Goal: Information Seeking & Learning: Learn about a topic

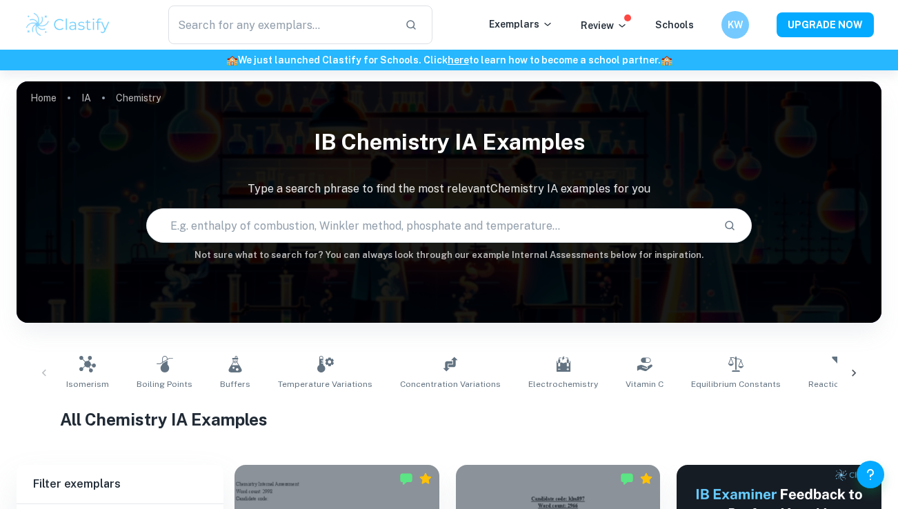
scroll to position [402, 0]
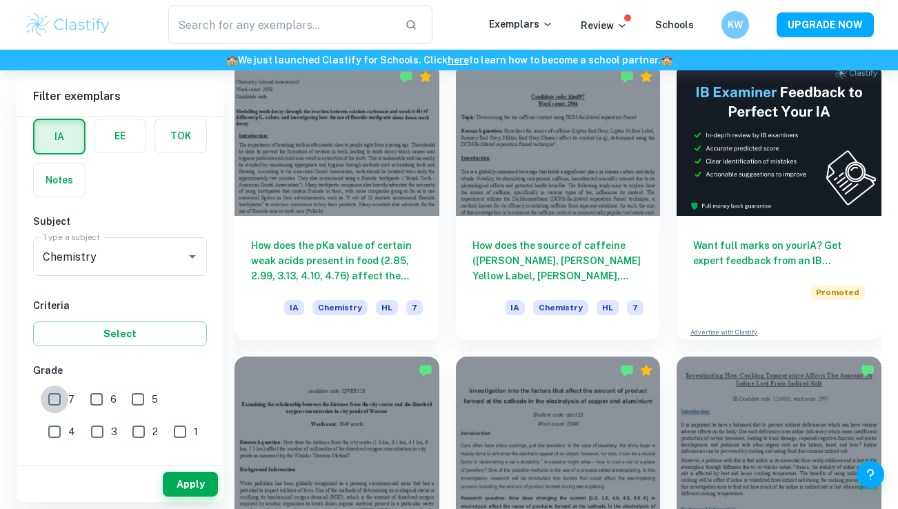
click at [50, 402] on input "7" at bounding box center [55, 400] width 28 height 28
checkbox input "true"
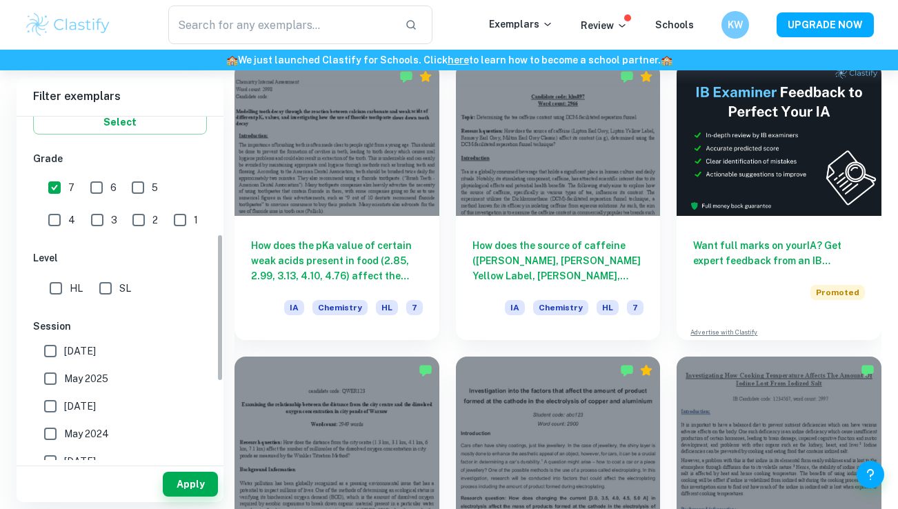
scroll to position [290, 0]
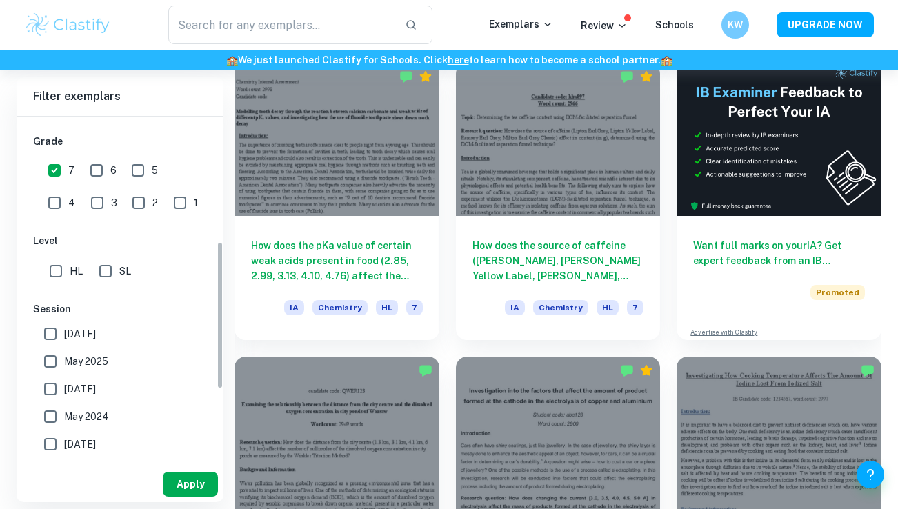
click at [185, 483] on button "Apply" at bounding box center [190, 484] width 55 height 25
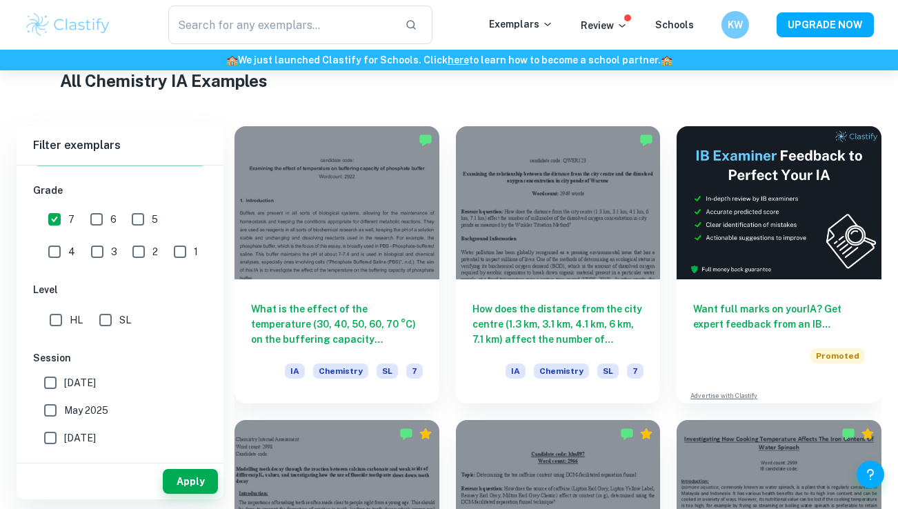
scroll to position [339, 0]
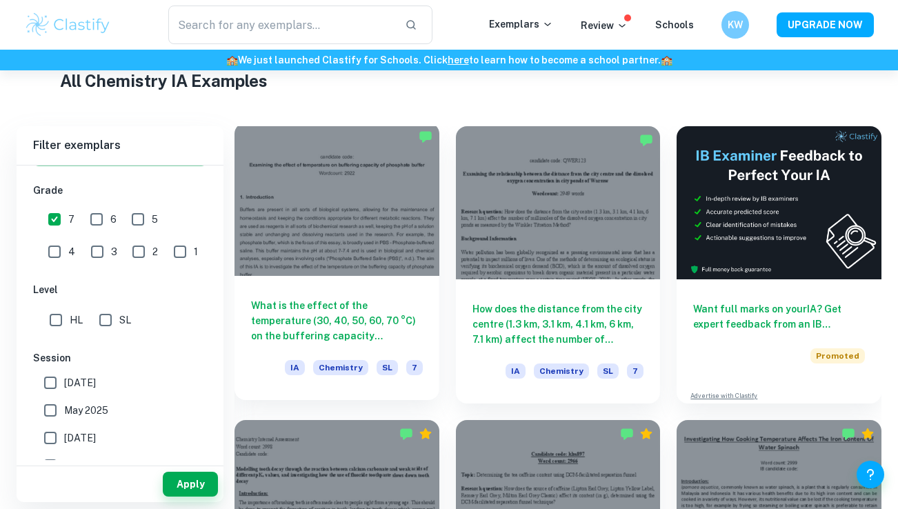
click at [432, 299] on div "What is the effect of the temperature (30, 40, 50, 60, 70 °C) on the buffering …" at bounding box center [337, 338] width 205 height 124
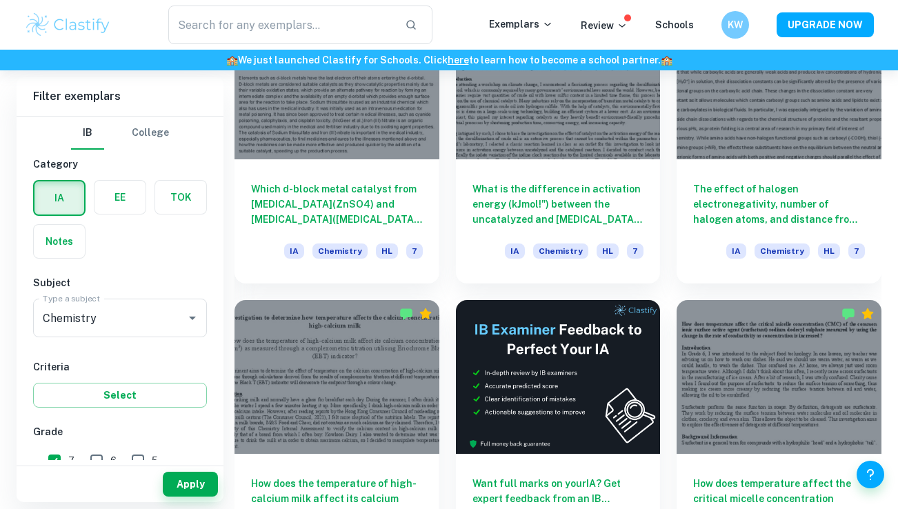
scroll to position [3409, 0]
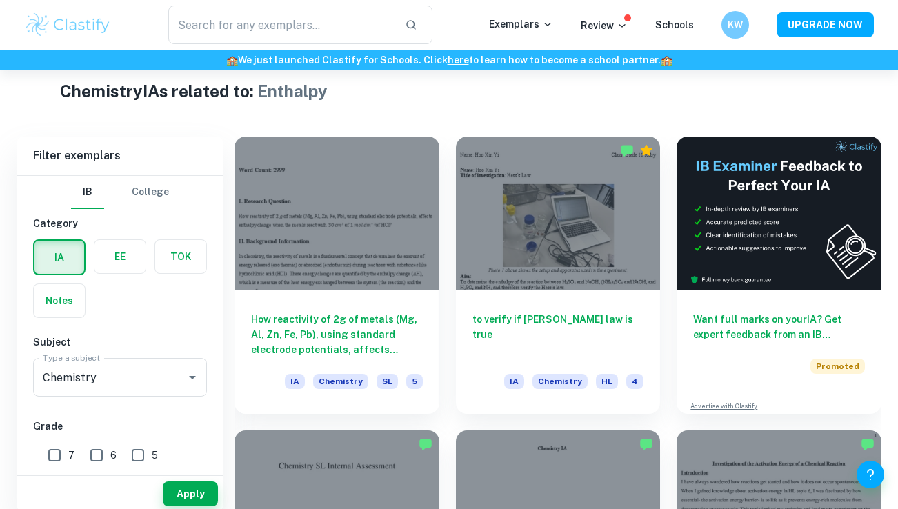
scroll to position [354, 0]
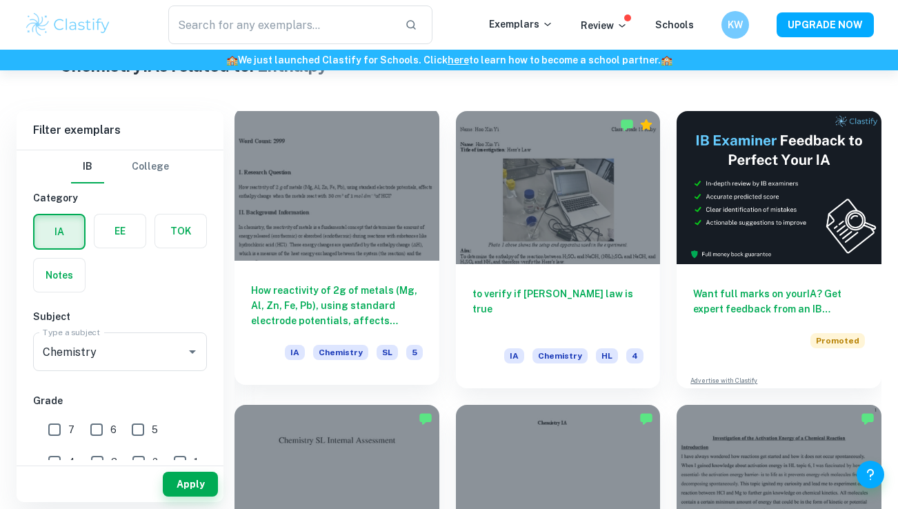
click at [351, 288] on h6 "How reactivity of 2g of metals (Mg, Al, Zn, Fe, Pb), using standard electrode p…" at bounding box center [337, 306] width 172 height 46
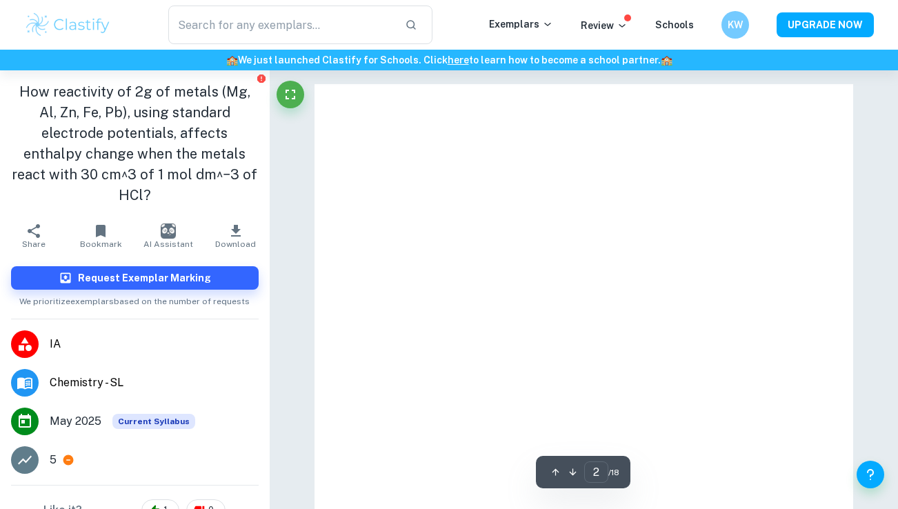
type input "1"
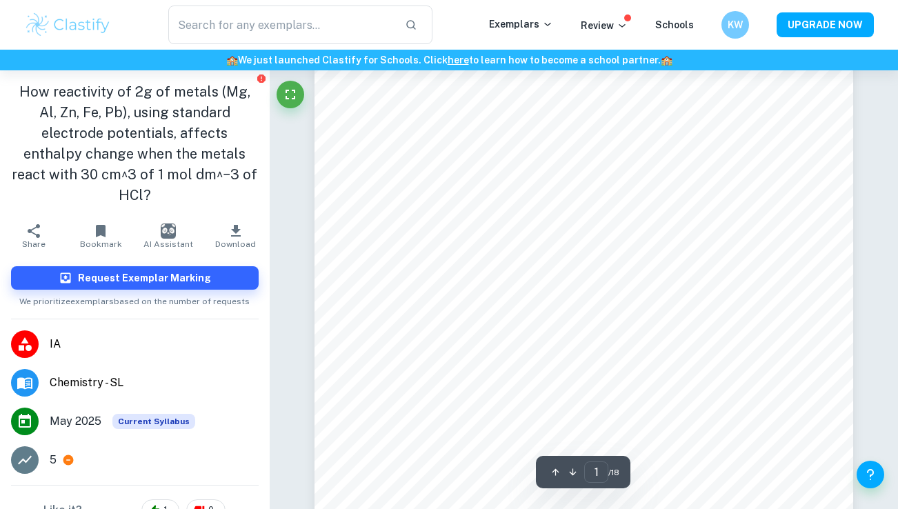
scroll to position [138, 0]
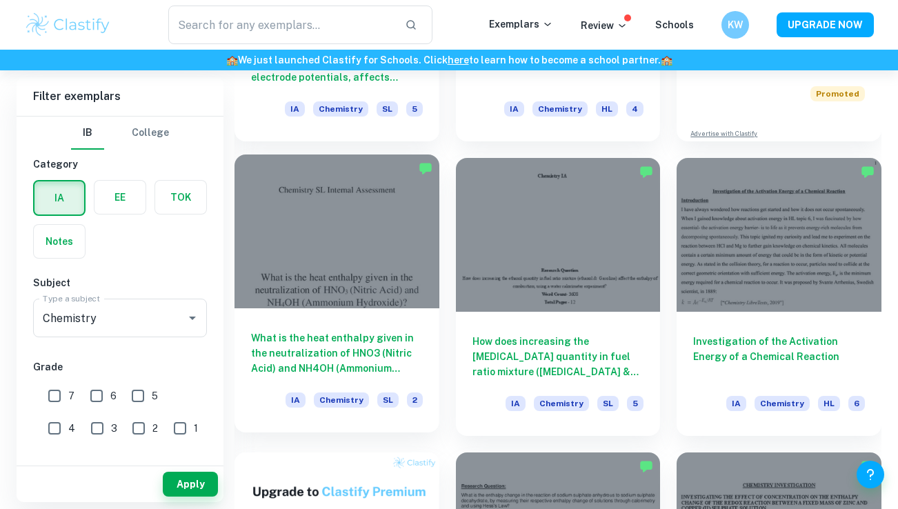
scroll to position [604, 0]
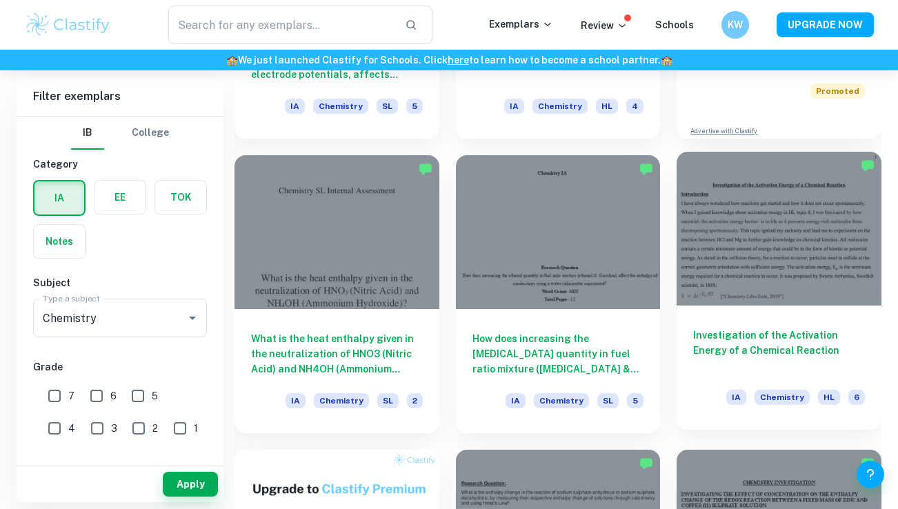
click at [688, 346] on div "Investigation of the Activation Energy of a Chemical Reaction IA Chemistry HL 6" at bounding box center [779, 368] width 205 height 124
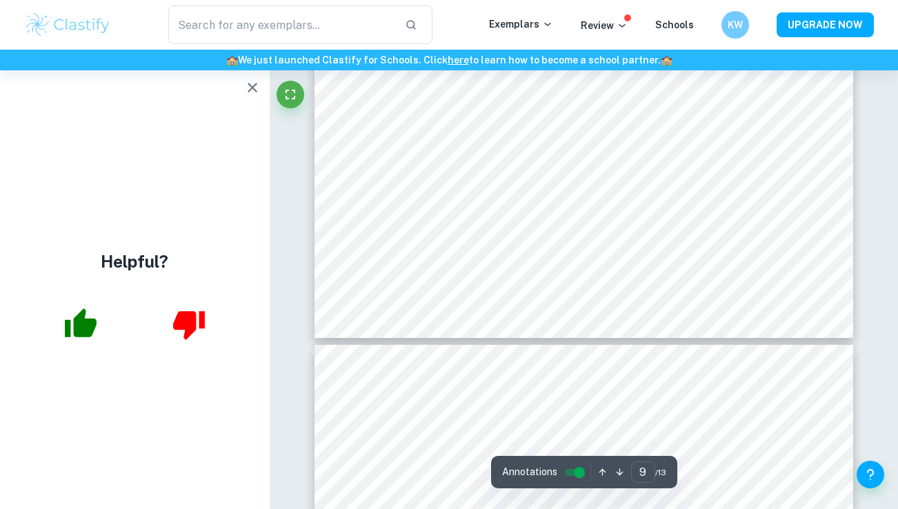
scroll to position [6342, 0]
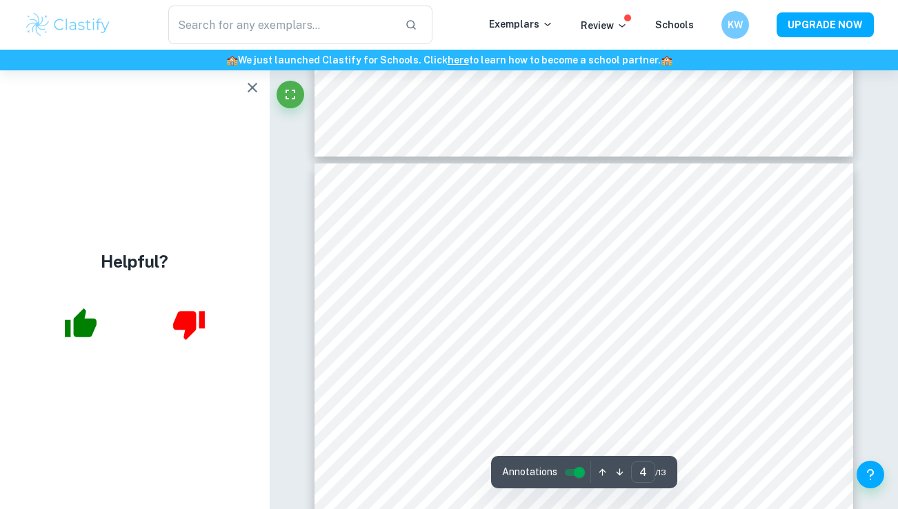
type input "3"
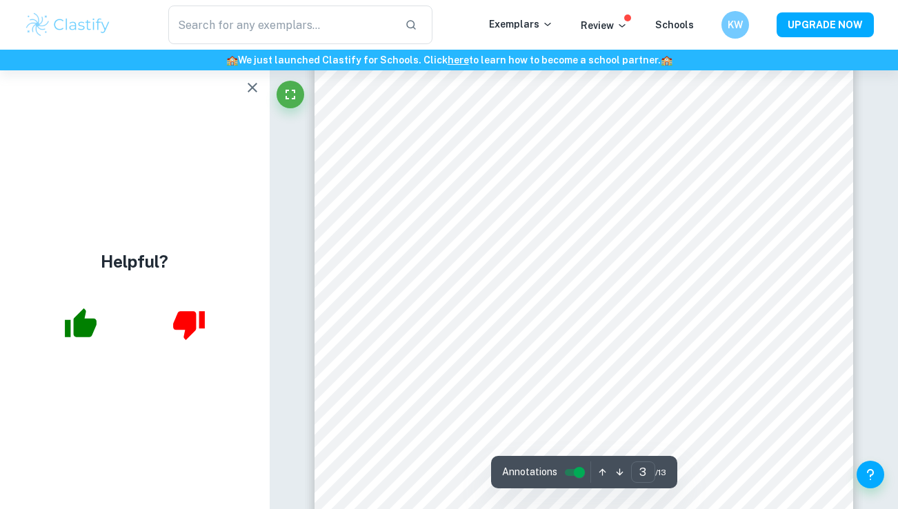
scroll to position [1470, 0]
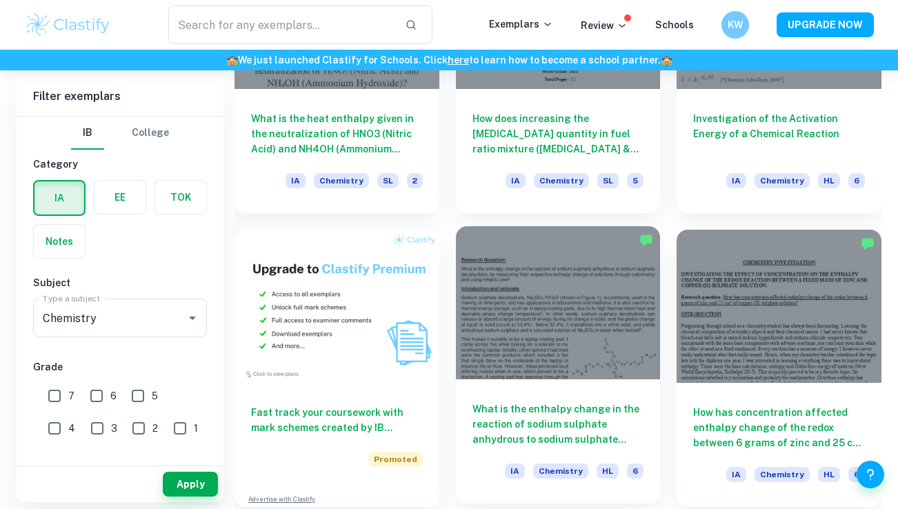
scroll to position [833, 0]
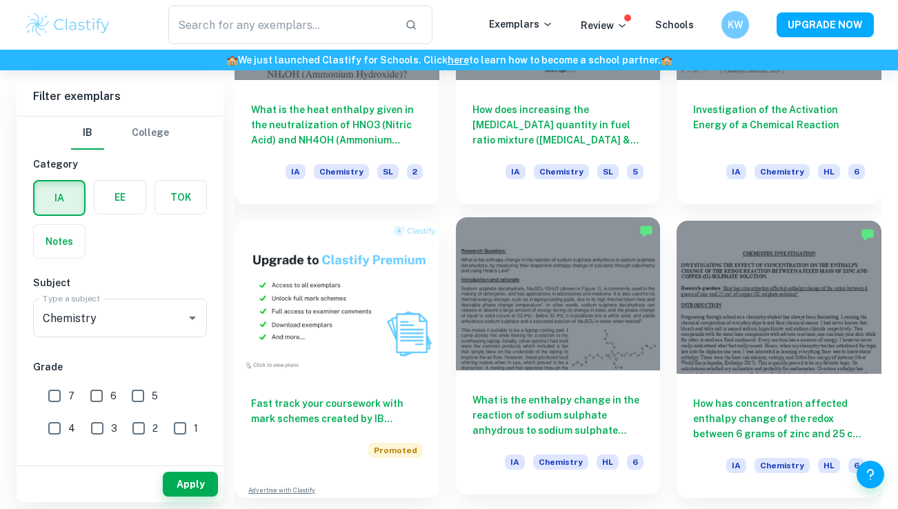
click at [606, 409] on h6 "What is the enthalpy change in the reaction of sodium sulphate anhydrous to sod…" at bounding box center [559, 416] width 172 height 46
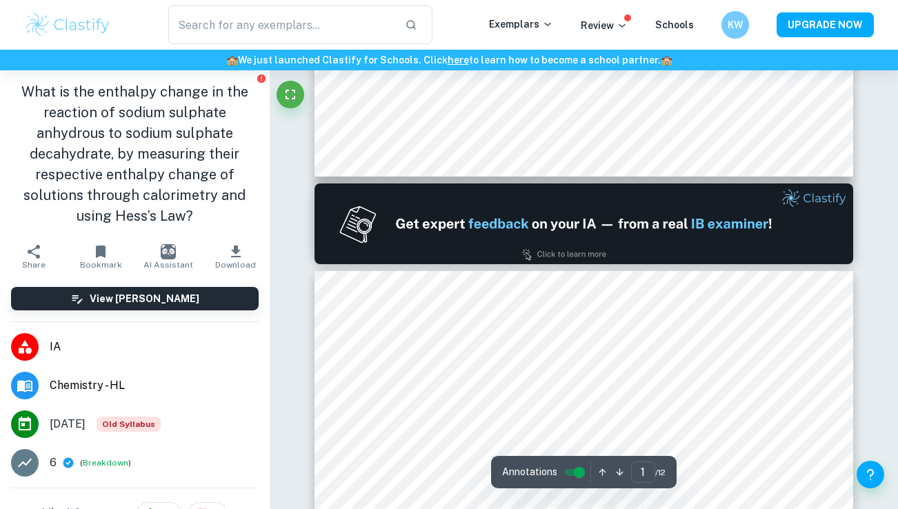
type input "2"
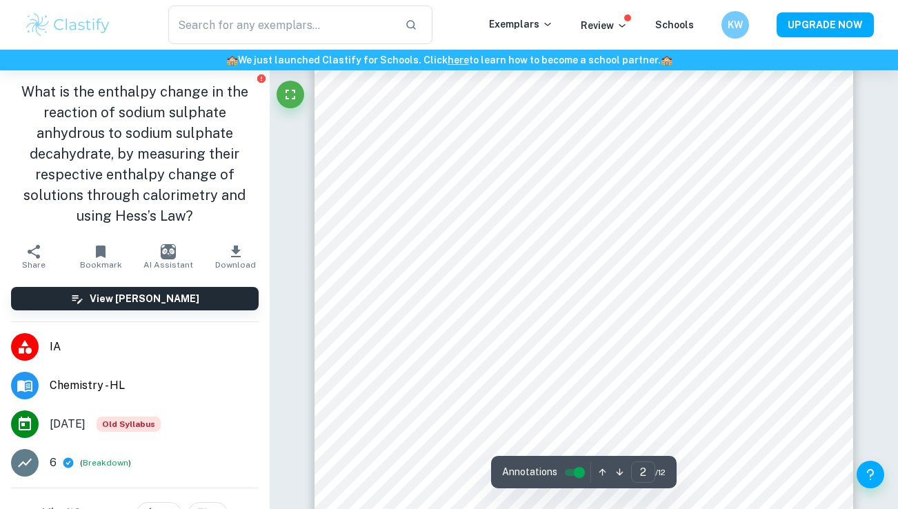
scroll to position [1003, 0]
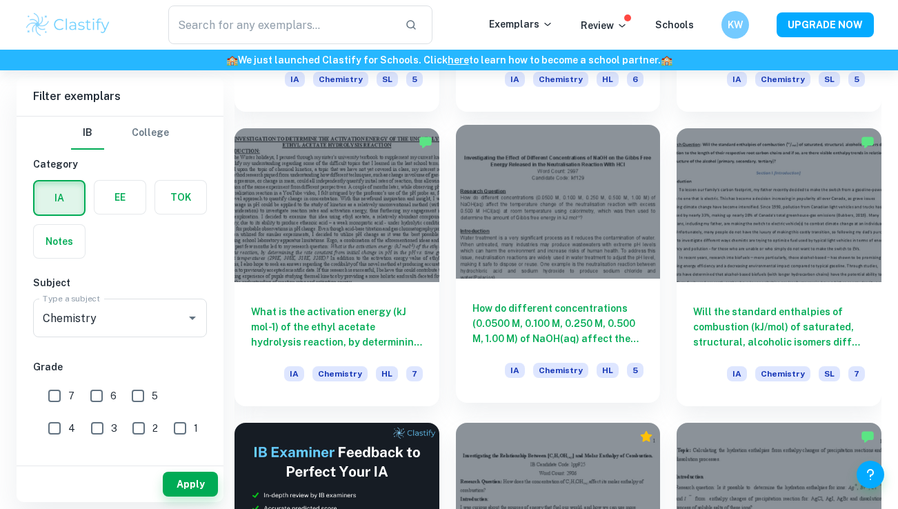
scroll to position [1817, 0]
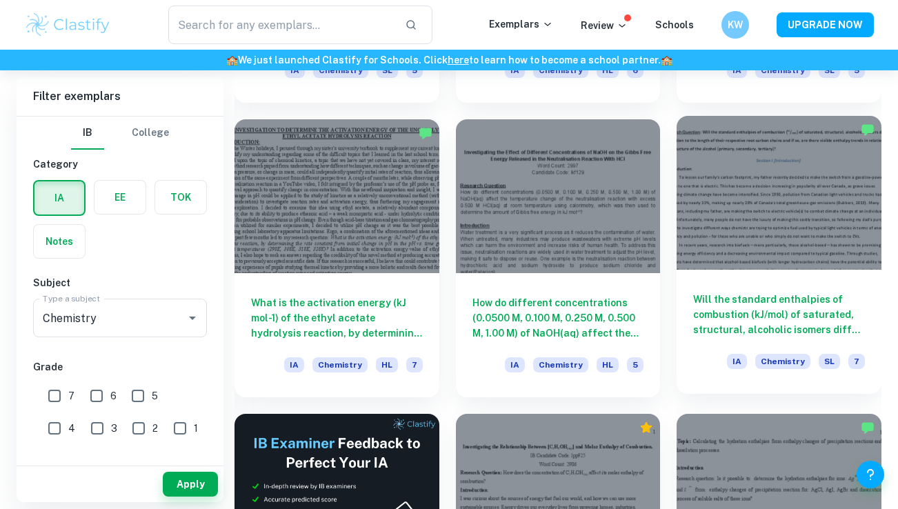
click at [736, 277] on div "Will the standard enthalpies of combustion (kJ/mol) of saturated, structural, a…" at bounding box center [779, 332] width 205 height 124
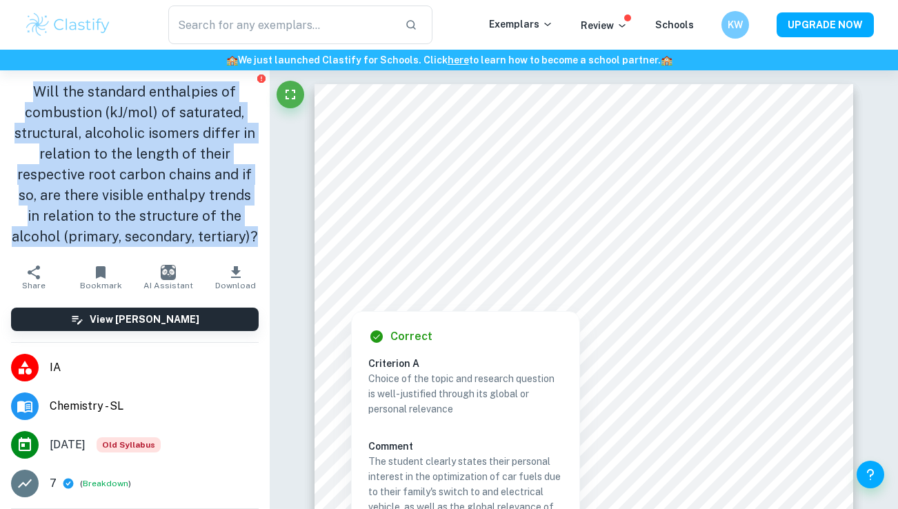
drag, startPoint x: 39, startPoint y: 90, endPoint x: 251, endPoint y: 226, distance: 252.6
click at [251, 226] on h1 "Will the standard enthalpies of combustion (kJ/mol) of saturated, structural, a…" at bounding box center [135, 164] width 248 height 166
copy h1 "Will the standard enthalpies of combustion (kJ/mol) of saturated, structural, a…"
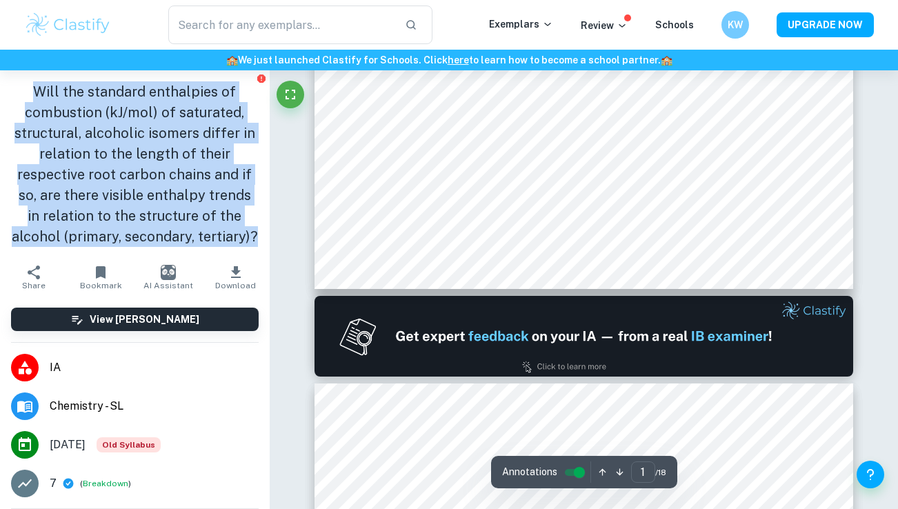
type input "2"
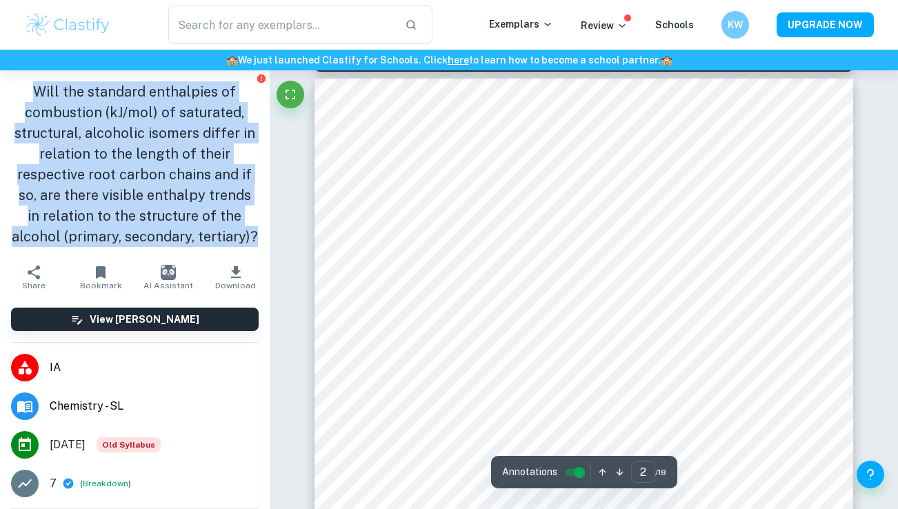
scroll to position [809, 0]
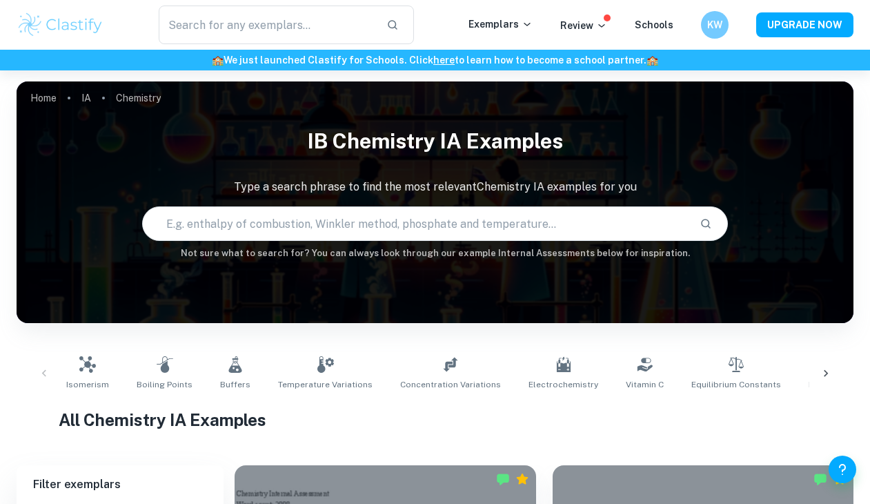
scroll to position [334, 0]
